Goal: Task Accomplishment & Management: Use online tool/utility

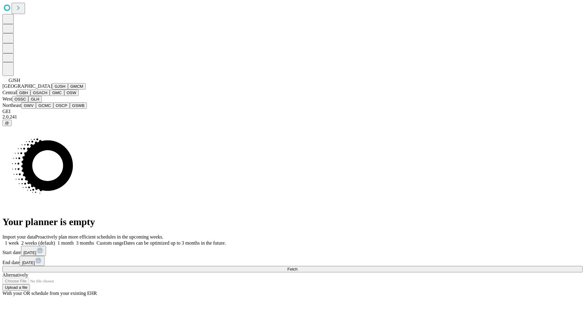
click at [52, 90] on button "GJSH" at bounding box center [60, 86] width 16 height 6
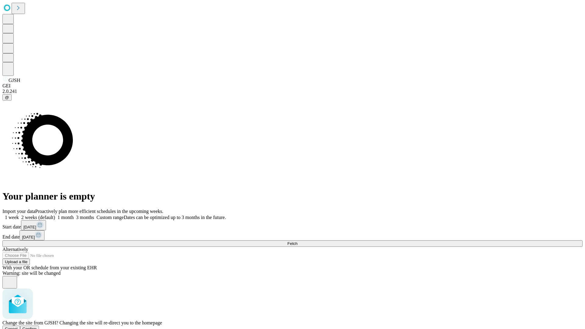
click at [37, 326] on span "Confirm" at bounding box center [30, 328] width 14 height 5
click at [19, 215] on label "1 week" at bounding box center [10, 217] width 16 height 5
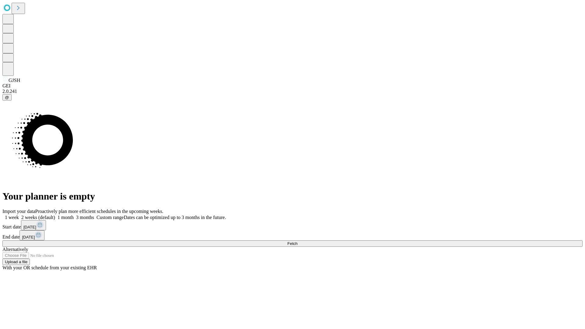
click at [297, 241] on span "Fetch" at bounding box center [292, 243] width 10 height 5
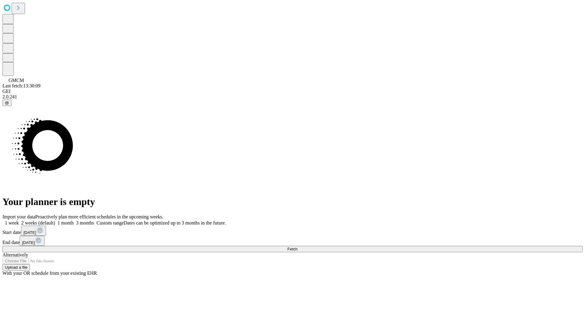
click at [19, 220] on label "1 week" at bounding box center [10, 222] width 16 height 5
click at [297, 247] on span "Fetch" at bounding box center [292, 249] width 10 height 5
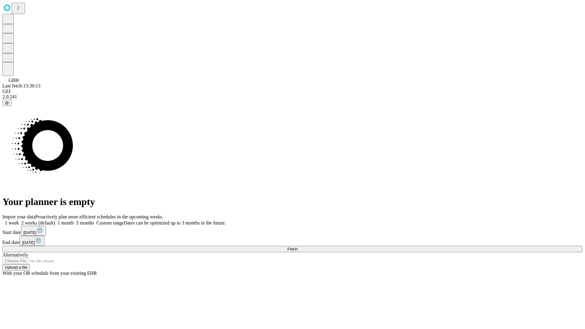
click at [19, 220] on label "1 week" at bounding box center [10, 222] width 16 height 5
click at [297, 247] on span "Fetch" at bounding box center [292, 249] width 10 height 5
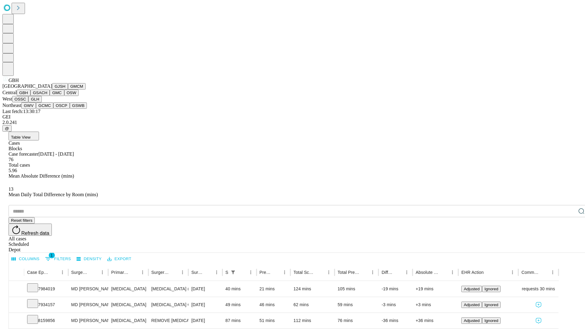
click at [47, 96] on button "GSACH" at bounding box center [39, 93] width 19 height 6
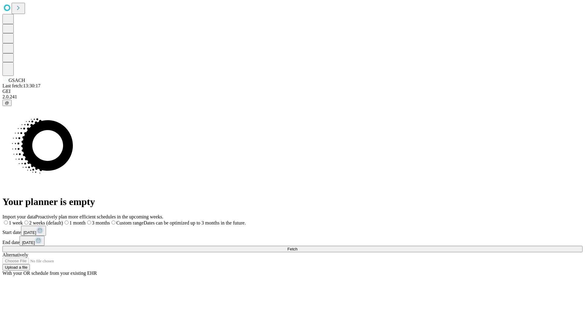
click at [23, 220] on label "1 week" at bounding box center [12, 222] width 20 height 5
click at [297, 247] on span "Fetch" at bounding box center [292, 249] width 10 height 5
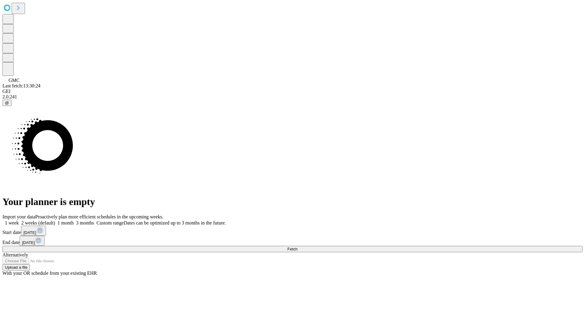
click at [19, 220] on label "1 week" at bounding box center [10, 222] width 16 height 5
click at [297, 247] on span "Fetch" at bounding box center [292, 249] width 10 height 5
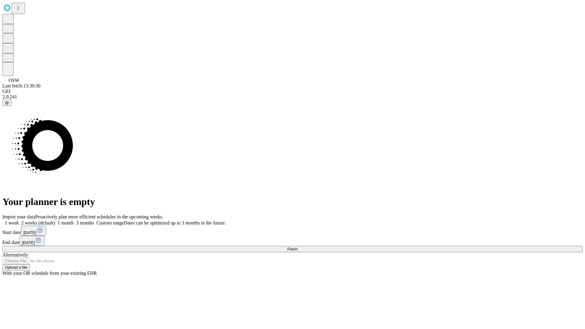
click at [19, 220] on label "1 week" at bounding box center [10, 222] width 16 height 5
click at [297, 247] on span "Fetch" at bounding box center [292, 249] width 10 height 5
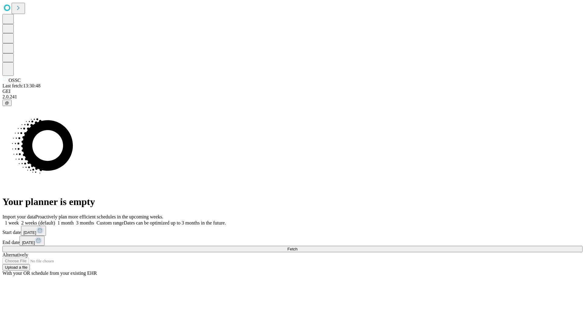
click at [297, 247] on span "Fetch" at bounding box center [292, 249] width 10 height 5
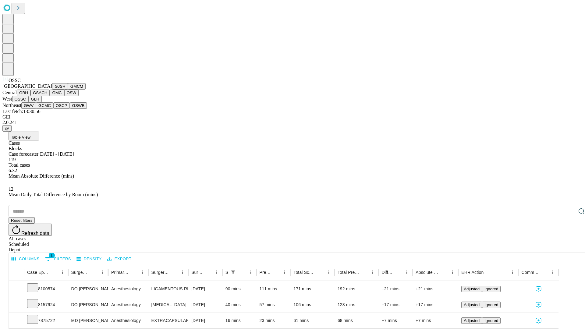
click at [41, 102] on button "GLH" at bounding box center [34, 99] width 13 height 6
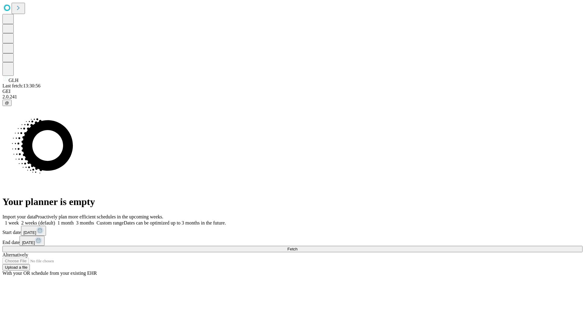
click at [297, 247] on span "Fetch" at bounding box center [292, 249] width 10 height 5
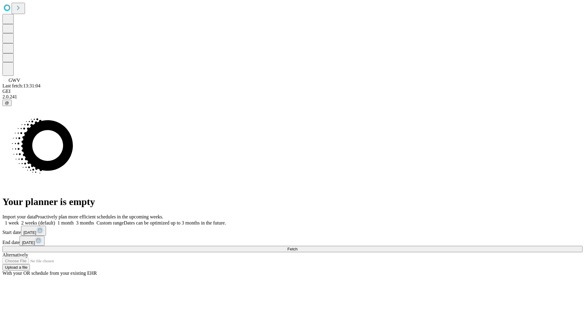
click at [19, 220] on label "1 week" at bounding box center [10, 222] width 16 height 5
click at [297, 247] on span "Fetch" at bounding box center [292, 249] width 10 height 5
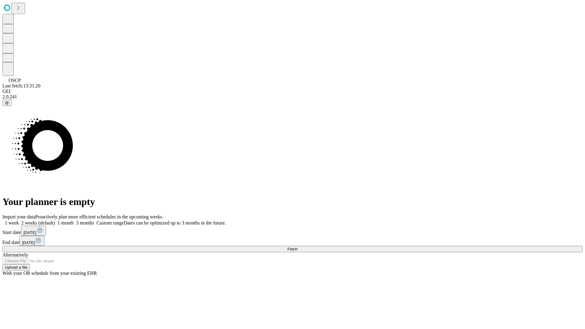
click at [19, 220] on label "1 week" at bounding box center [10, 222] width 16 height 5
click at [297, 247] on span "Fetch" at bounding box center [292, 249] width 10 height 5
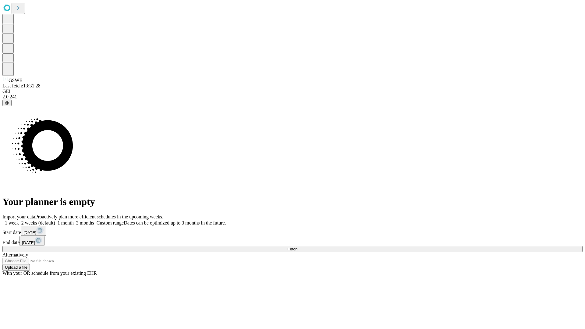
click at [19, 220] on label "1 week" at bounding box center [10, 222] width 16 height 5
click at [297, 247] on span "Fetch" at bounding box center [292, 249] width 10 height 5
